Goal: Task Accomplishment & Management: Use online tool/utility

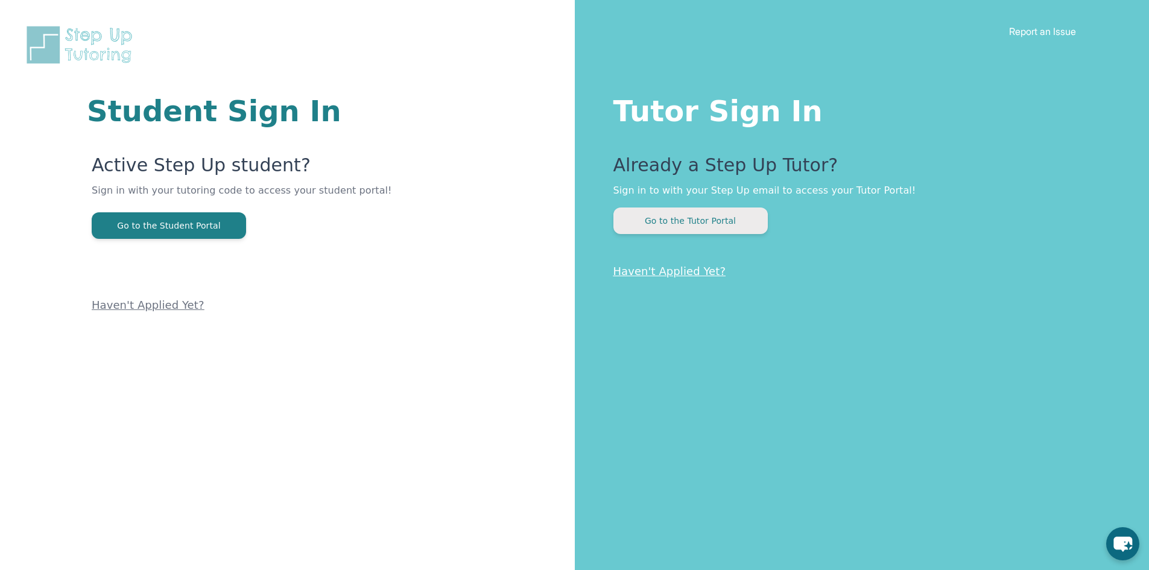
click at [696, 224] on button "Go to the Tutor Portal" at bounding box center [690, 220] width 154 height 27
click at [724, 201] on div "Already a Step Up Tutor? Sign in to with your Step Up email to access your Tuto…" at bounding box center [857, 194] width 488 height 80
click at [705, 221] on button "Go to the Tutor Portal" at bounding box center [690, 220] width 154 height 27
click at [643, 219] on button "Go to the Tutor Portal" at bounding box center [690, 220] width 154 height 27
